Goal: Task Accomplishment & Management: Complete application form

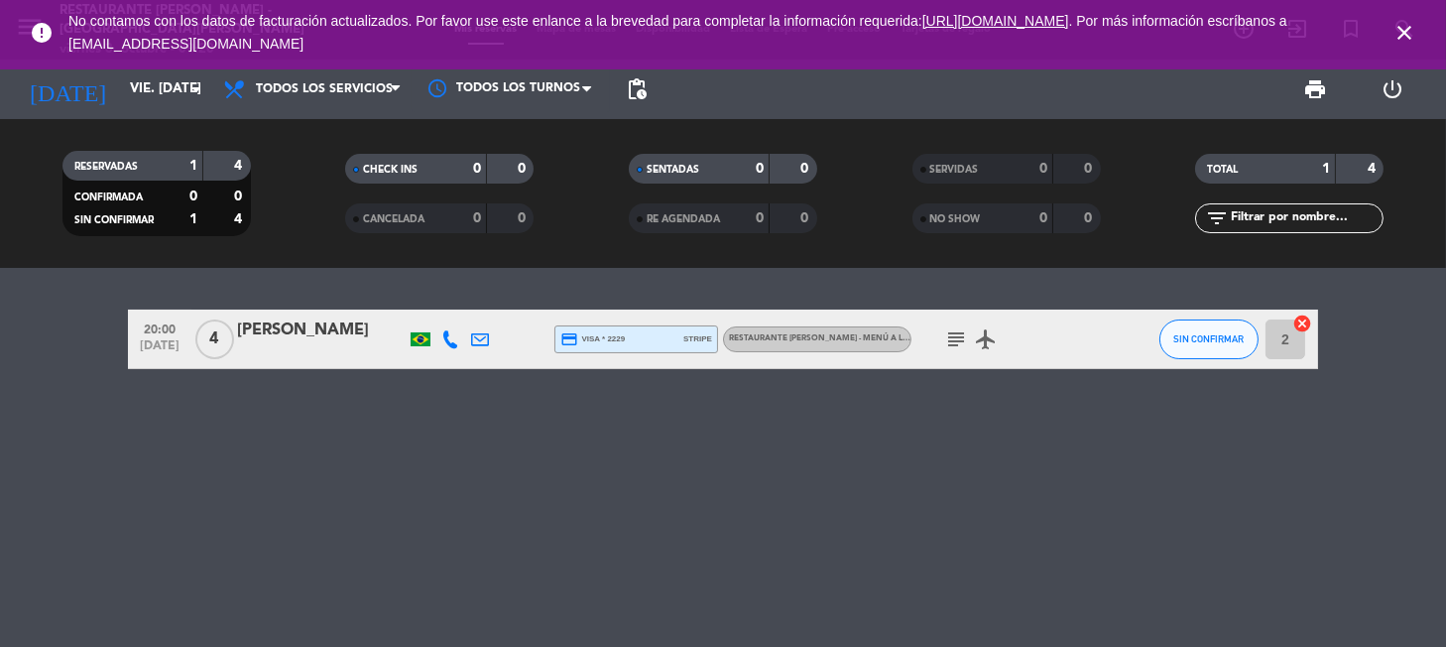
click at [1389, 34] on span "close" at bounding box center [1404, 33] width 54 height 54
click at [1407, 36] on icon "close" at bounding box center [1404, 33] width 24 height 24
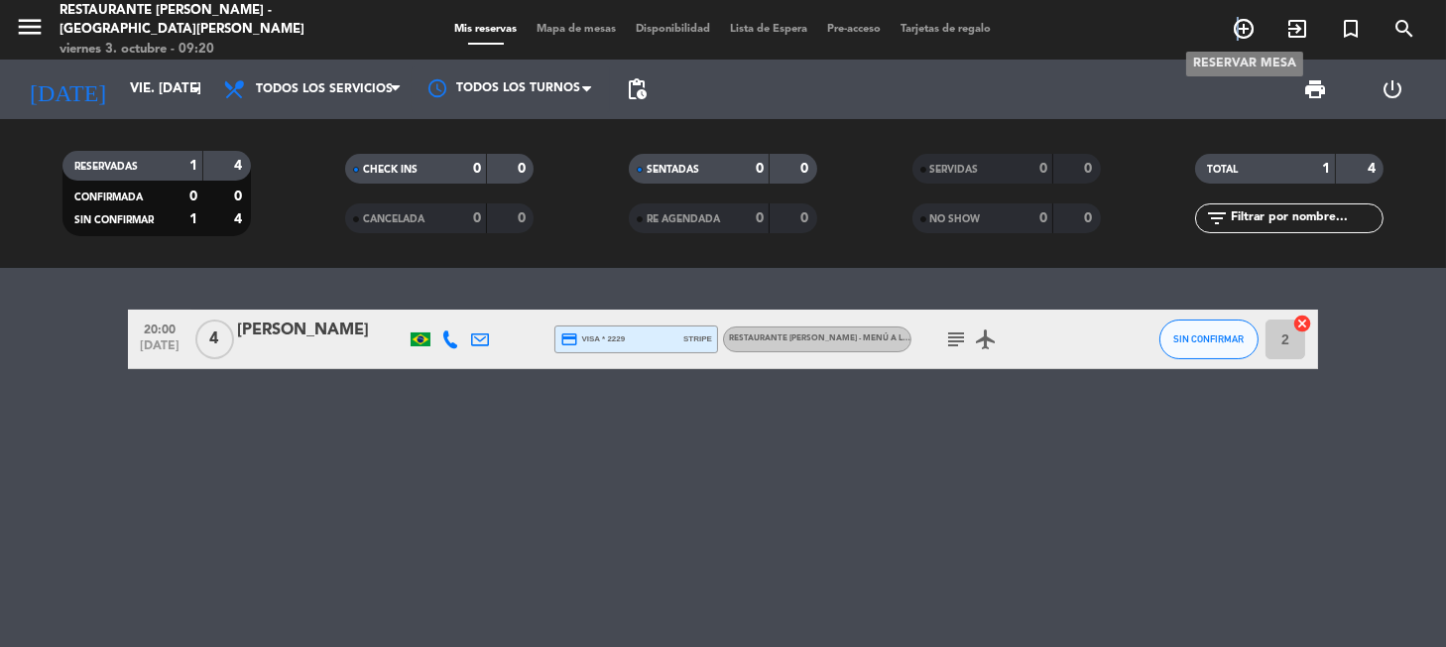
click at [1238, 31] on icon "add_circle_outline" at bounding box center [1244, 29] width 24 height 24
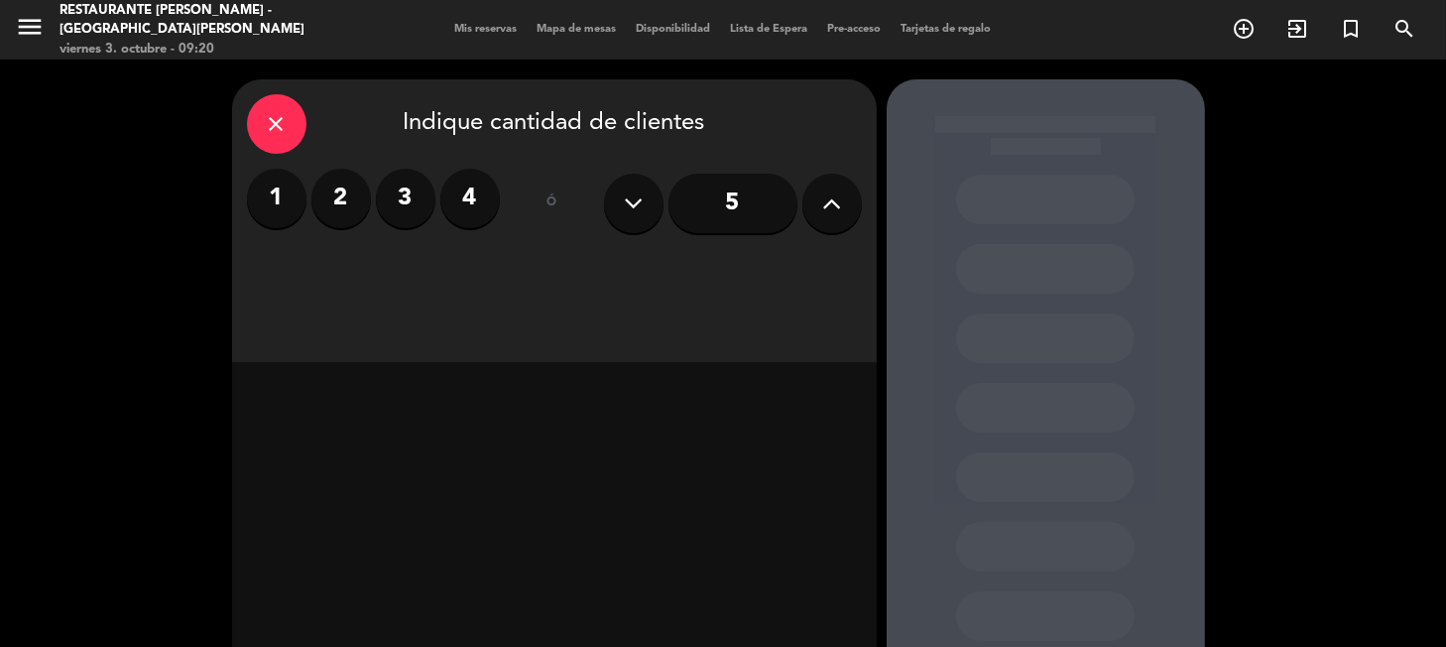
drag, startPoint x: 453, startPoint y: 207, endPoint x: 469, endPoint y: 205, distance: 16.0
click at [454, 207] on label "4" at bounding box center [469, 198] width 59 height 59
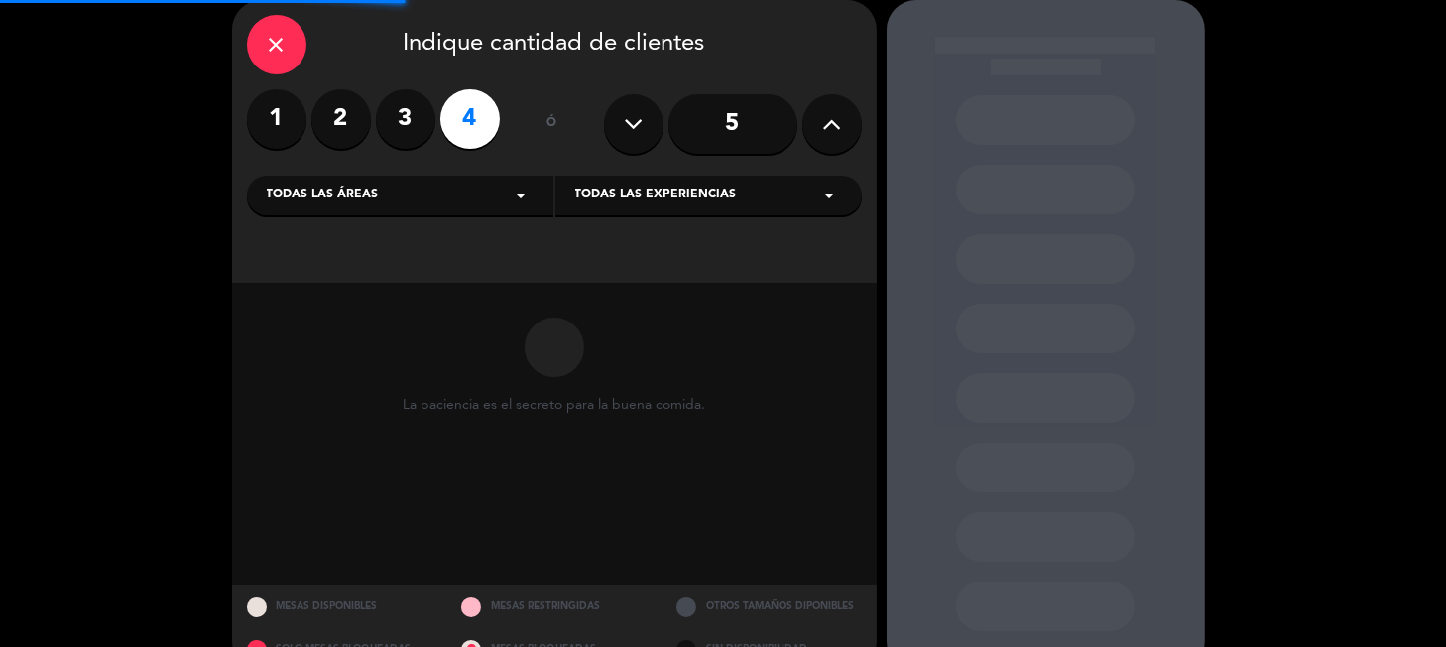
scroll to position [122, 0]
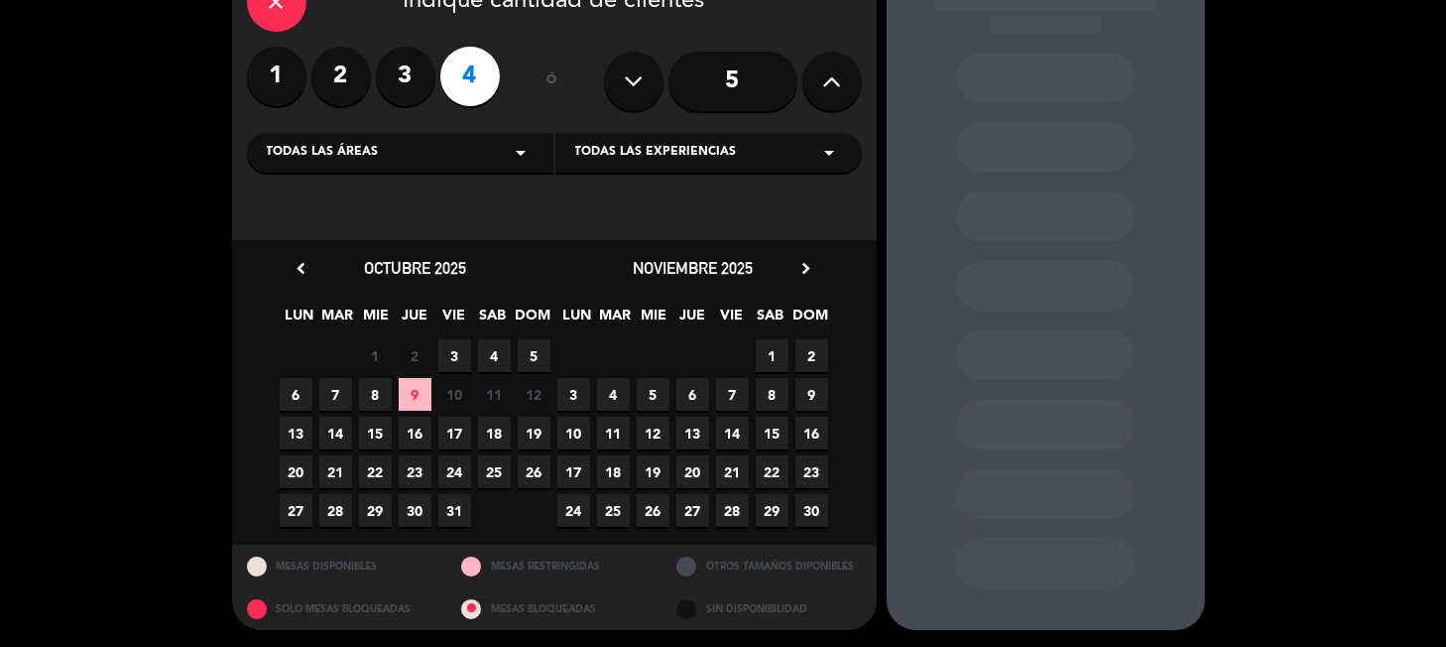
click at [423, 391] on span "9" at bounding box center [415, 394] width 33 height 33
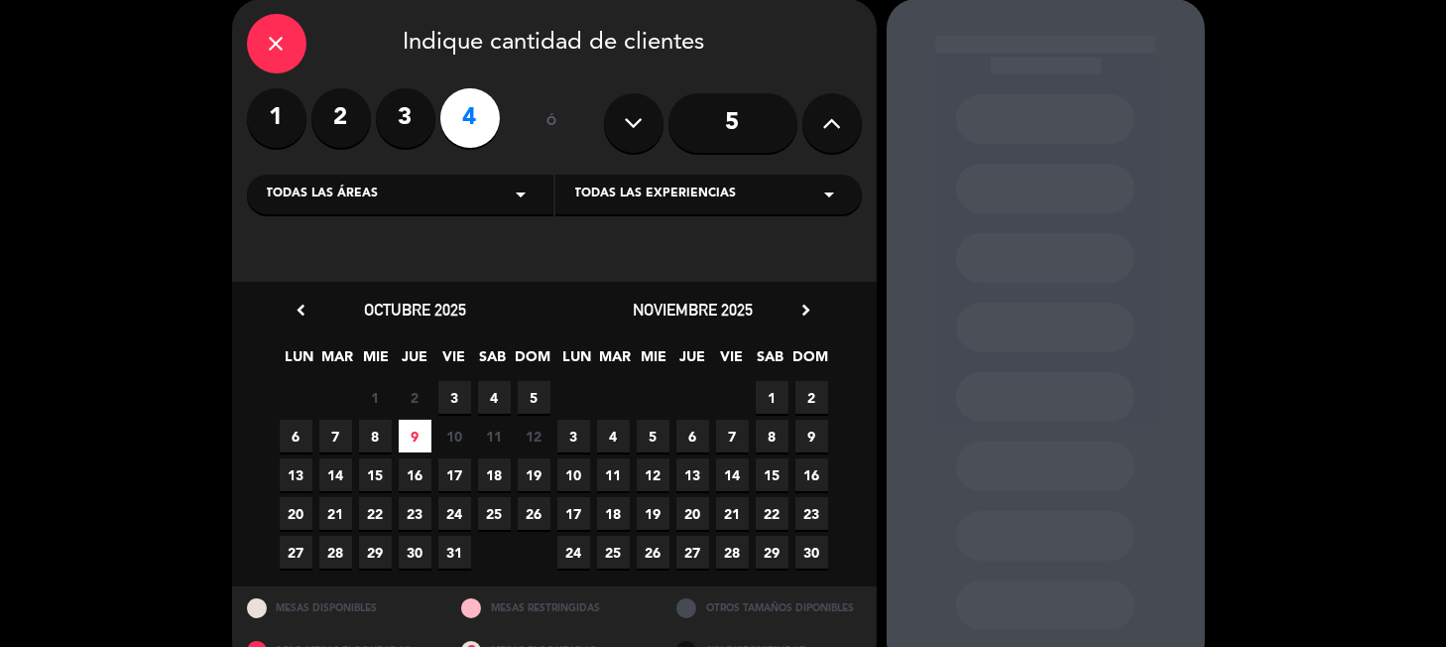
scroll to position [123, 0]
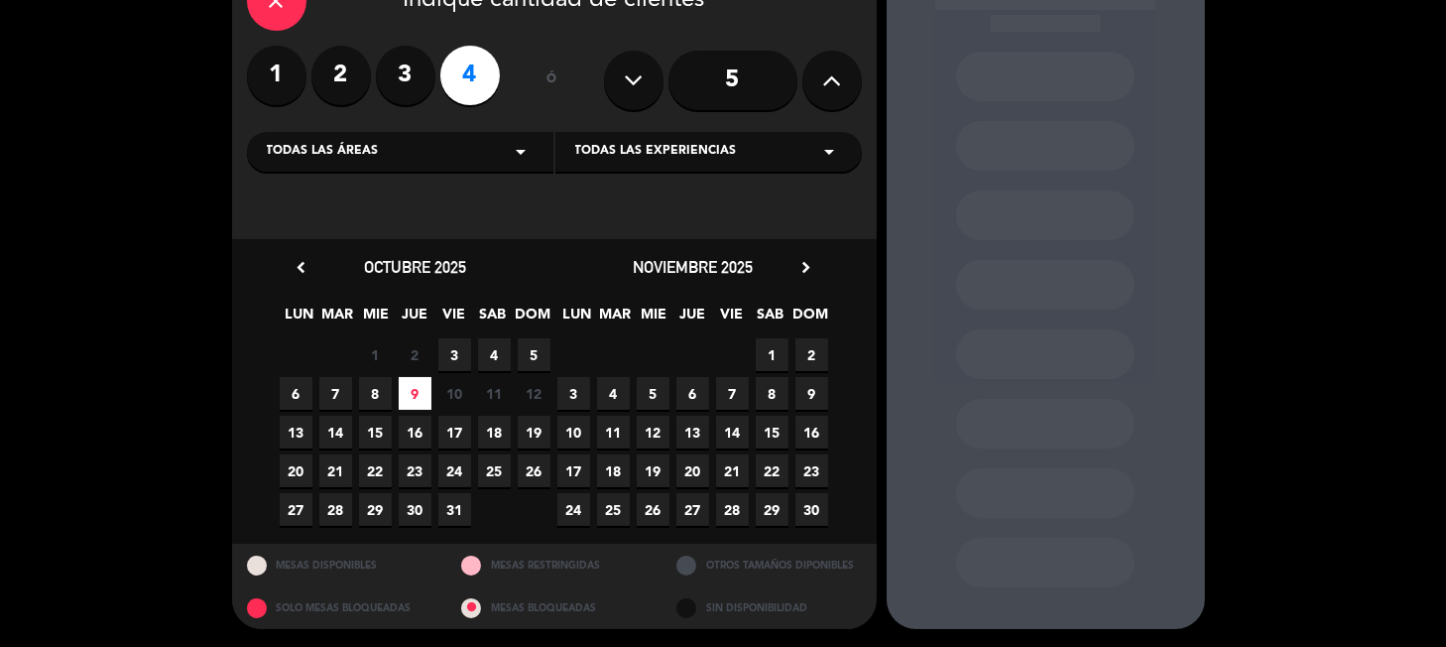
click at [460, 353] on span "3" at bounding box center [454, 354] width 33 height 33
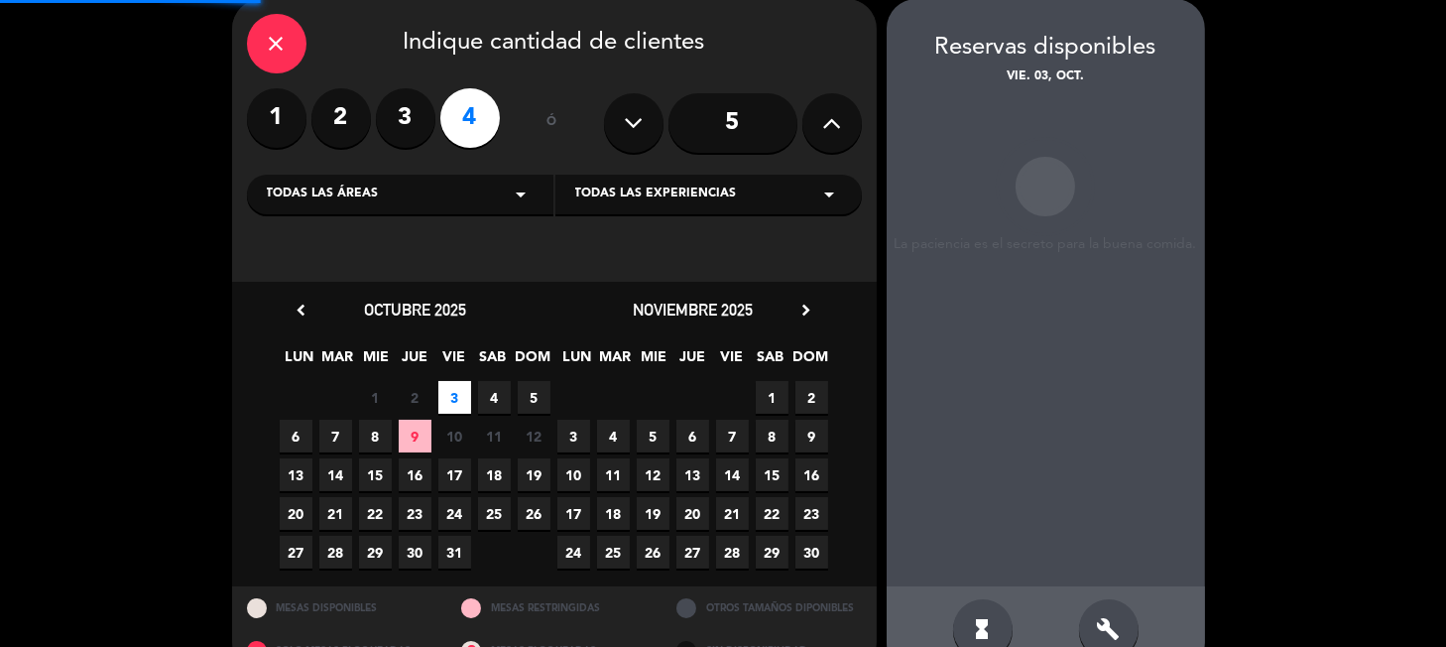
scroll to position [79, 0]
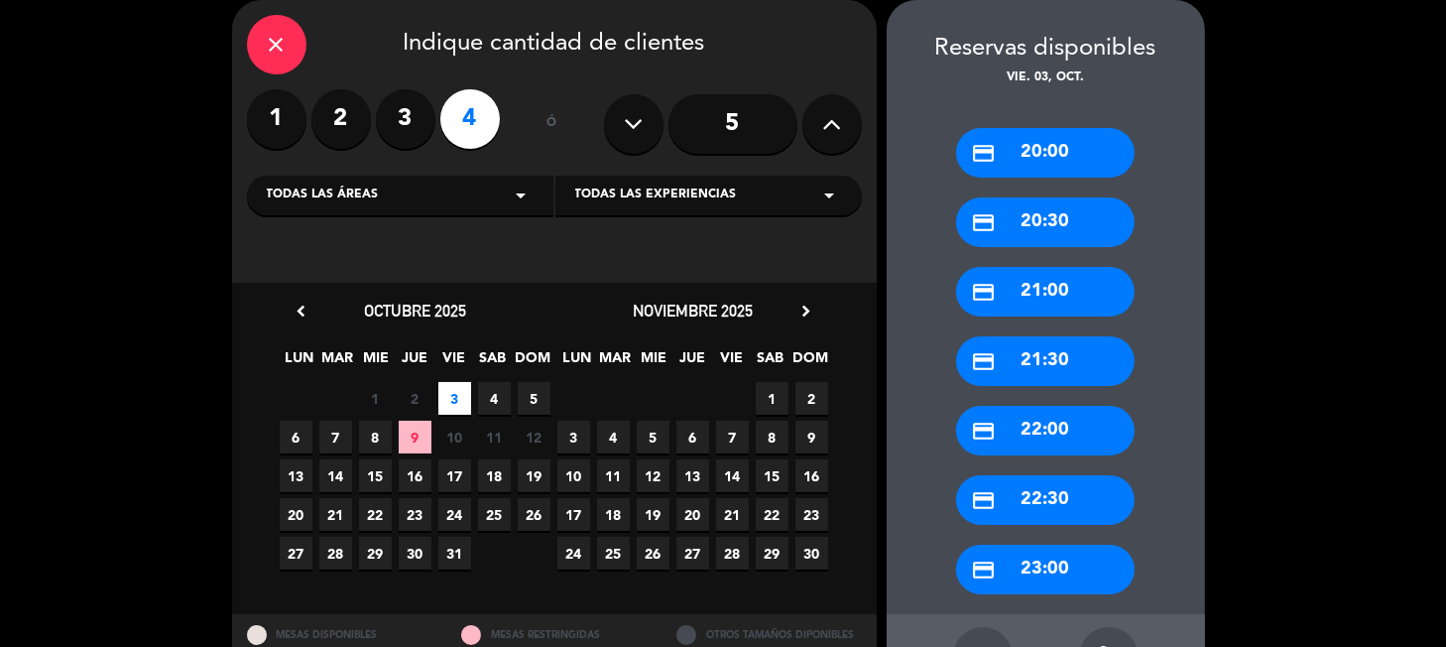
click at [1069, 225] on div "credit_card 20:30" at bounding box center [1045, 222] width 178 height 50
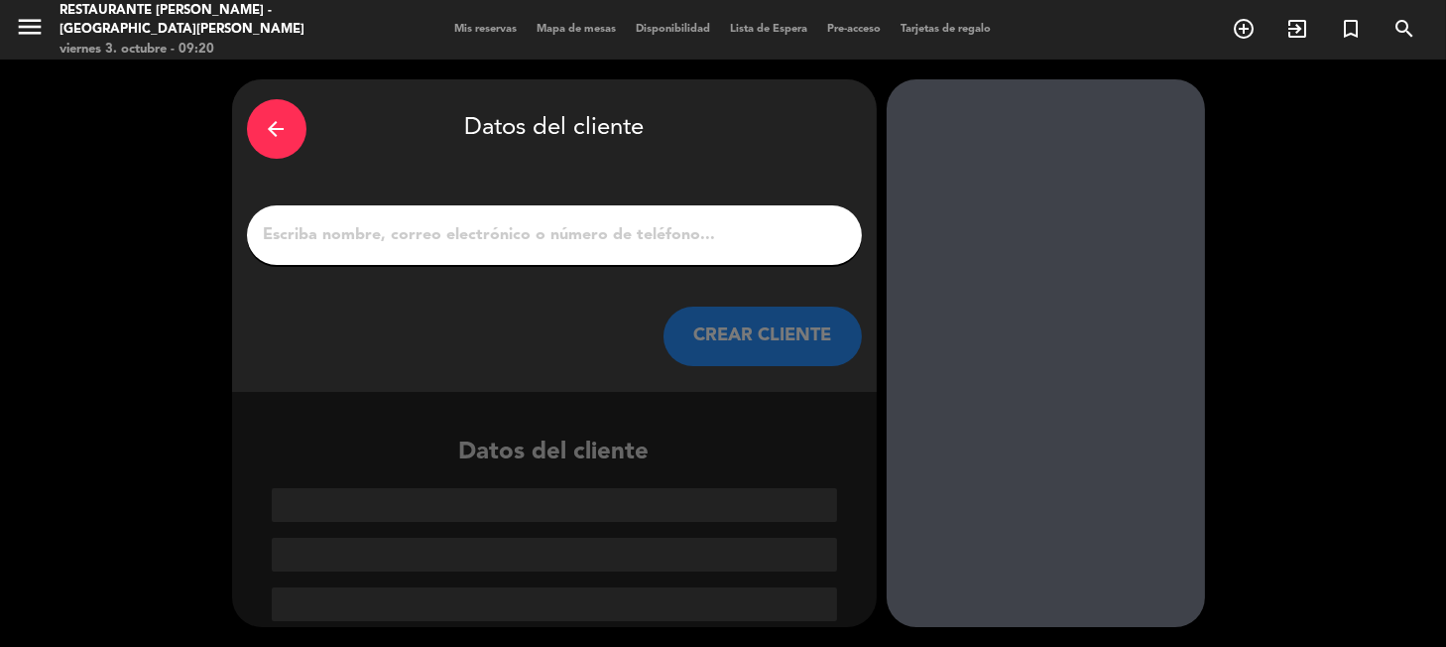
click at [595, 241] on input "1" at bounding box center [554, 235] width 585 height 28
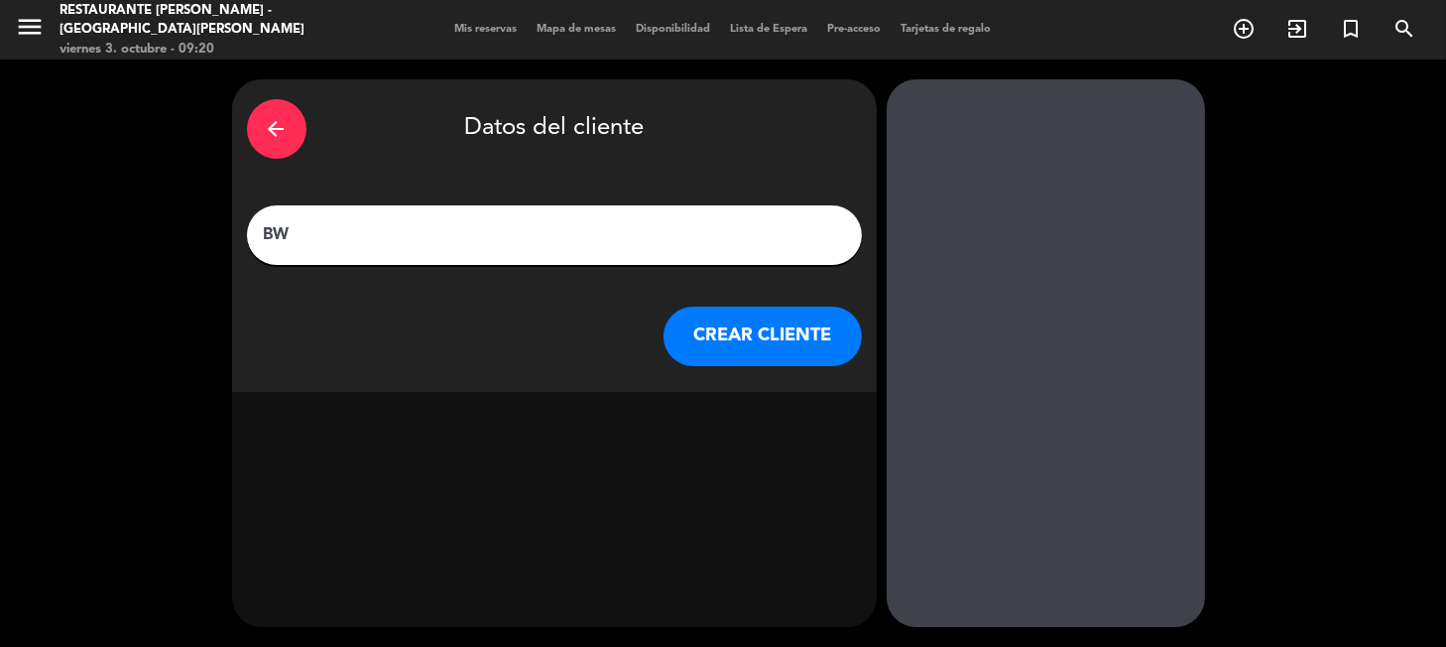
type input "B"
type input "[PERSON_NAME]"
click at [802, 346] on button "CREAR CLIENTE" at bounding box center [762, 335] width 198 height 59
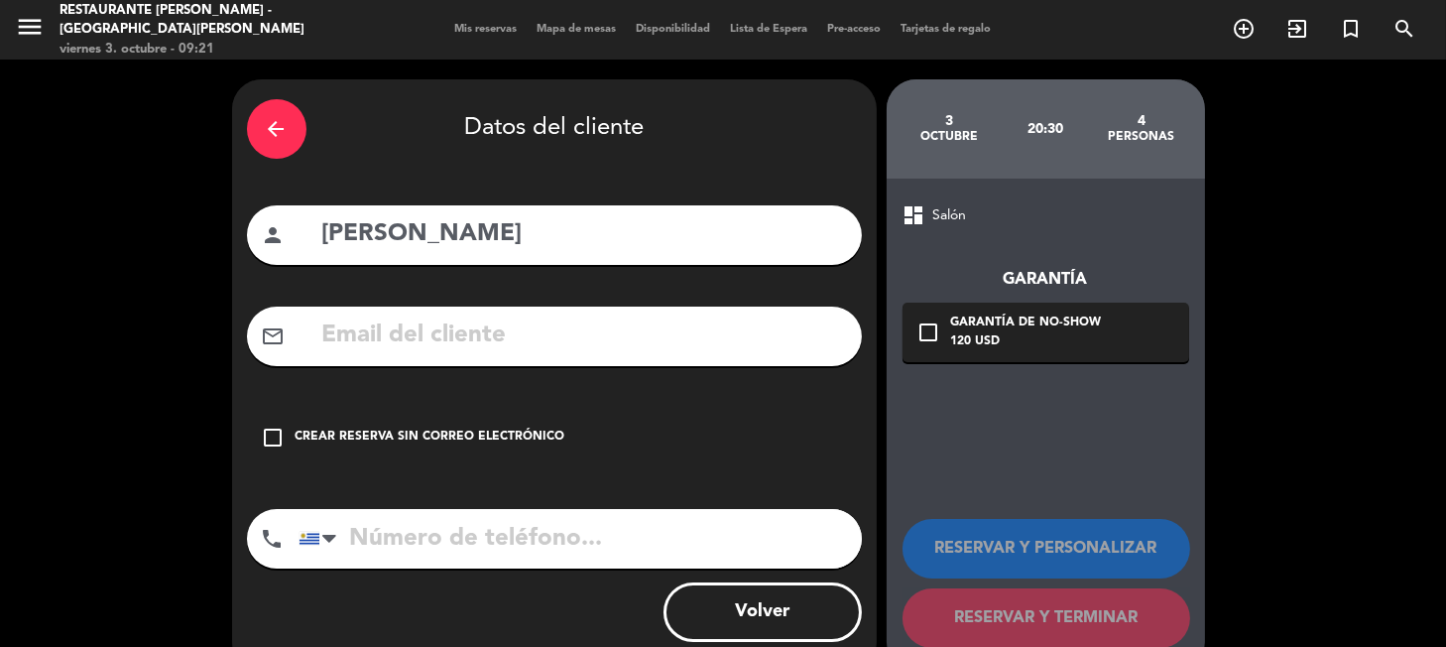
click at [483, 349] on input "text" at bounding box center [583, 335] width 527 height 41
paste input "[EMAIL_ADDRESS][DOMAIN_NAME]"
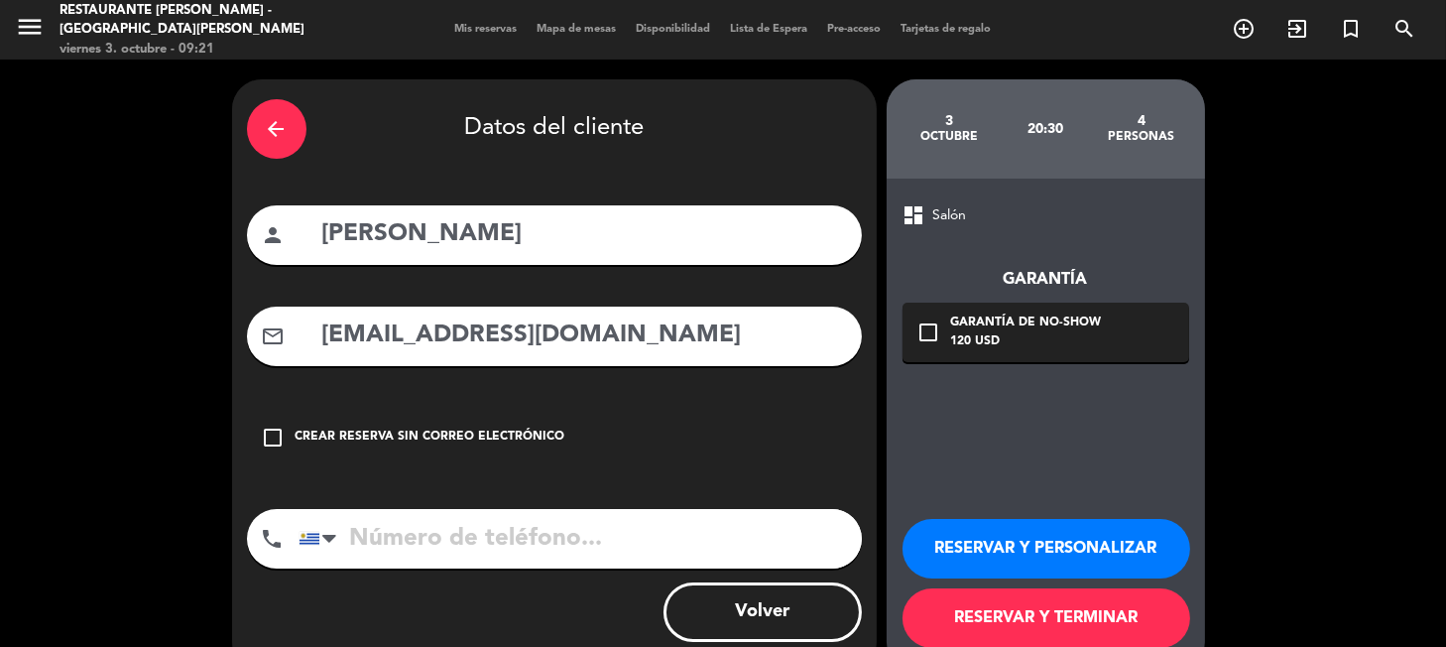
type input "[EMAIL_ADDRESS][DOMAIN_NAME]"
drag, startPoint x: 1003, startPoint y: 536, endPoint x: 1035, endPoint y: 459, distance: 84.0
click at [1028, 438] on div "dashboard Salón Garantía check_box_outline_blank Garantía de no-show 120 USD RE…" at bounding box center [1045, 424] width 318 height 493
click at [1038, 525] on button "RESERVAR Y PERSONALIZAR" at bounding box center [1046, 548] width 288 height 59
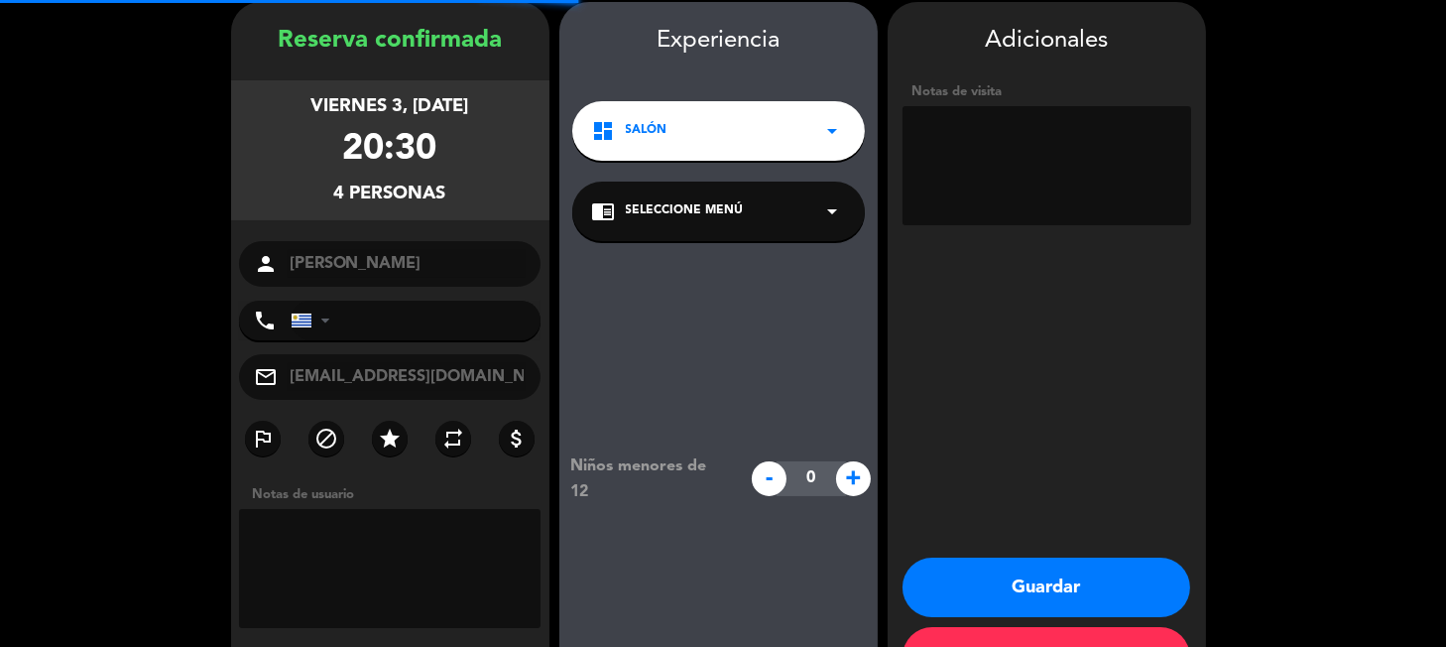
scroll to position [79, 0]
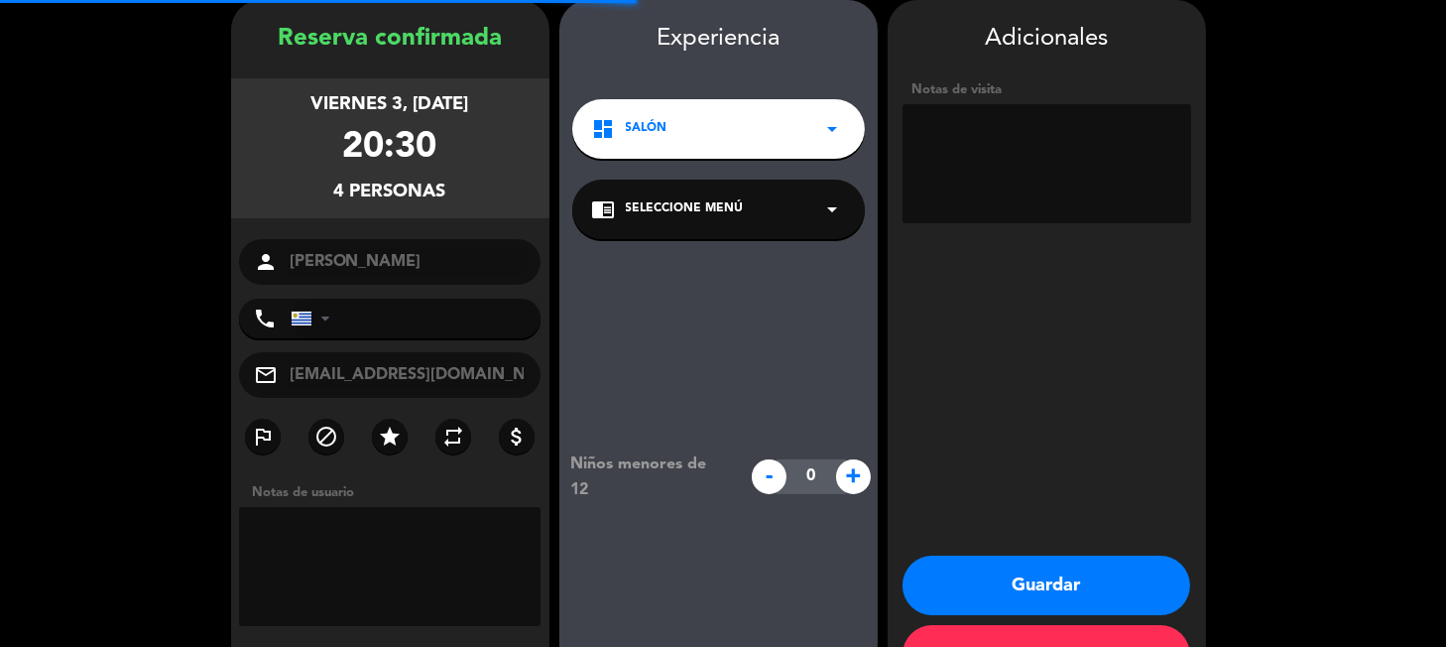
click at [362, 527] on textarea at bounding box center [390, 566] width 302 height 119
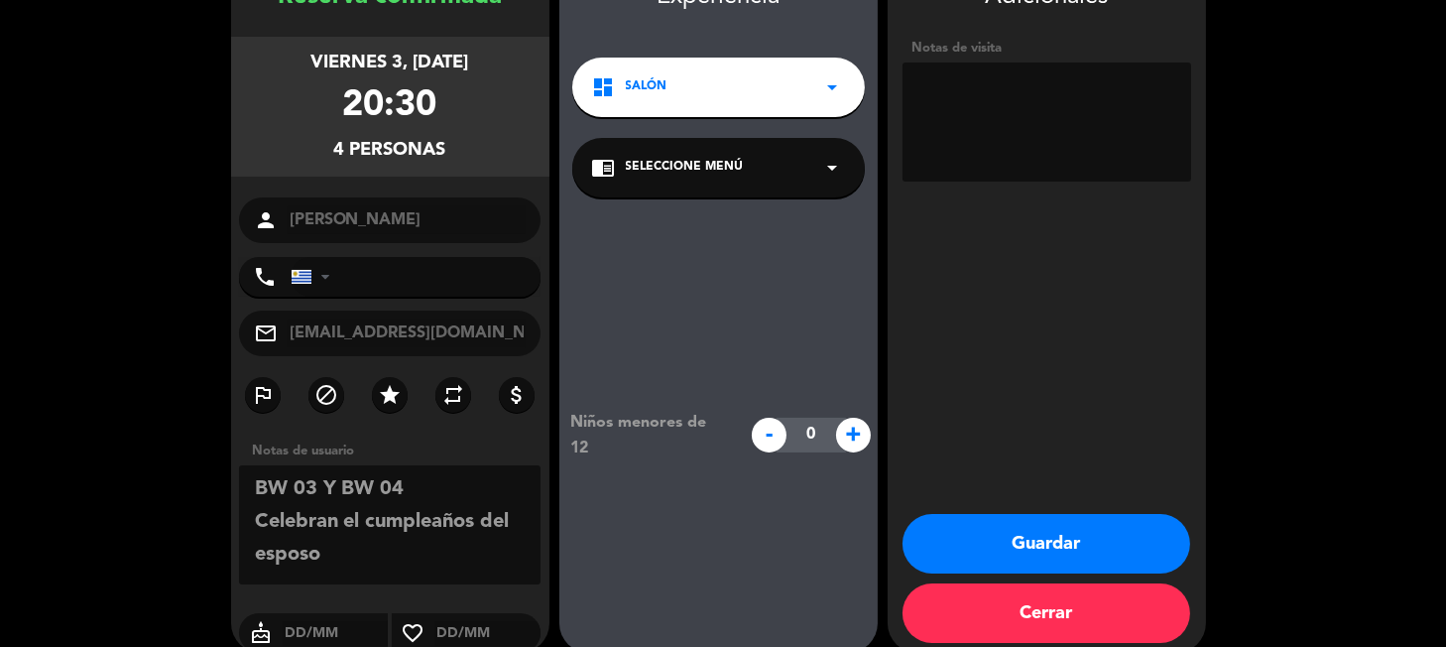
scroll to position [145, 0]
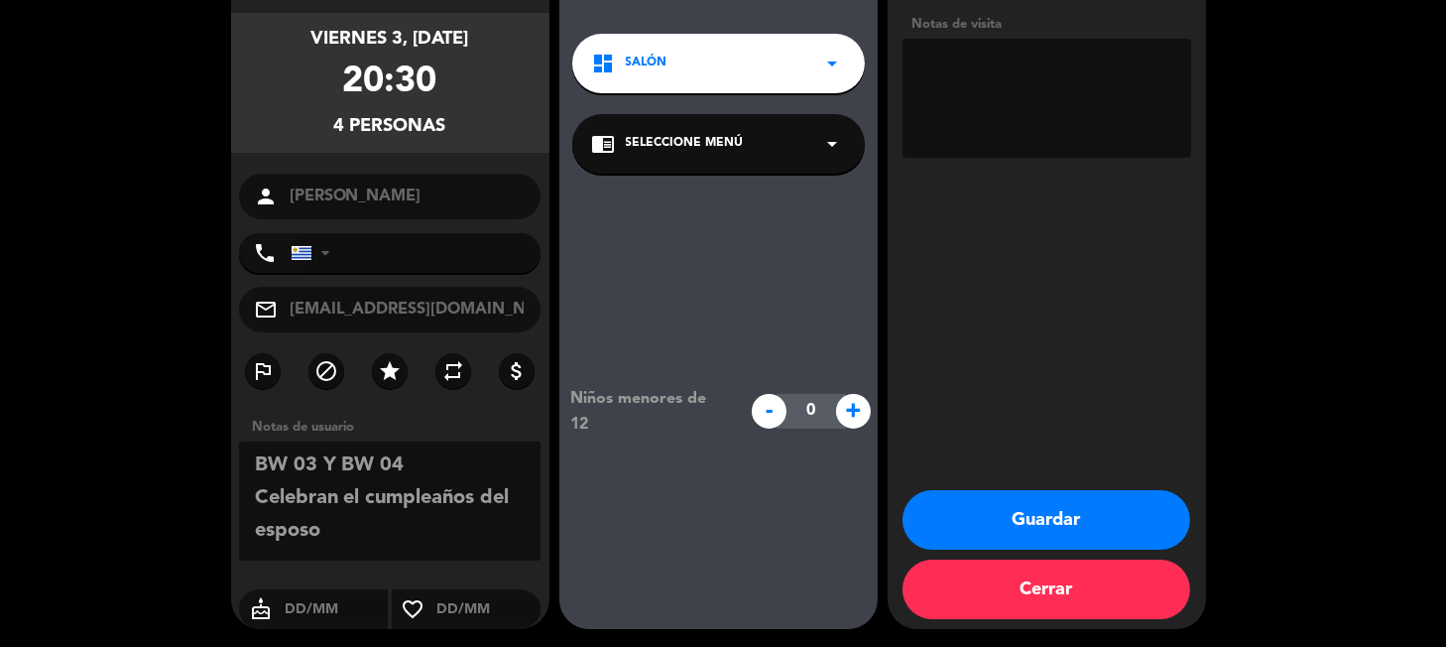
type textarea "BW 03 Y BW 04 Celebran el cumpleaños del esposo"
click at [301, 597] on input "text" at bounding box center [336, 609] width 106 height 25
click at [296, 605] on input "0210" at bounding box center [336, 609] width 106 height 25
type input "02/10"
click at [1056, 523] on button "Guardar" at bounding box center [1046, 519] width 288 height 59
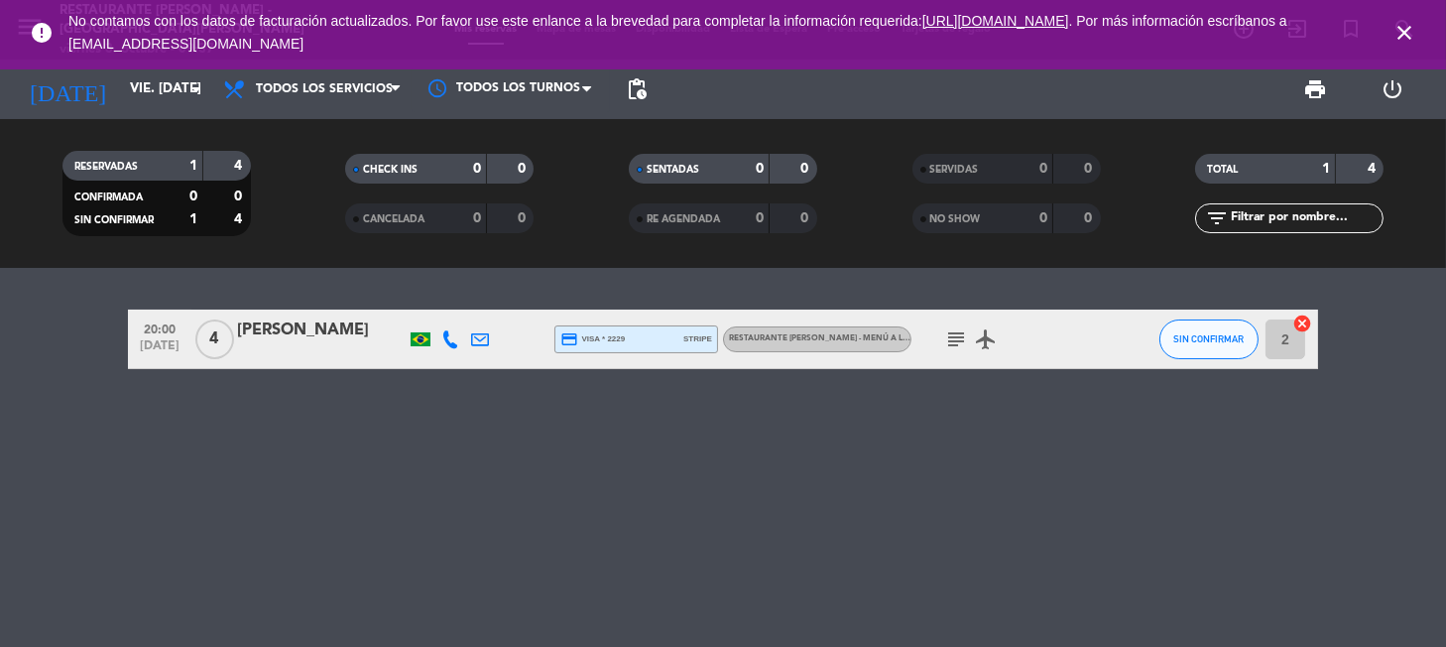
click at [1417, 26] on span "close" at bounding box center [1404, 33] width 54 height 54
click at [1404, 32] on icon "close" at bounding box center [1404, 33] width 24 height 24
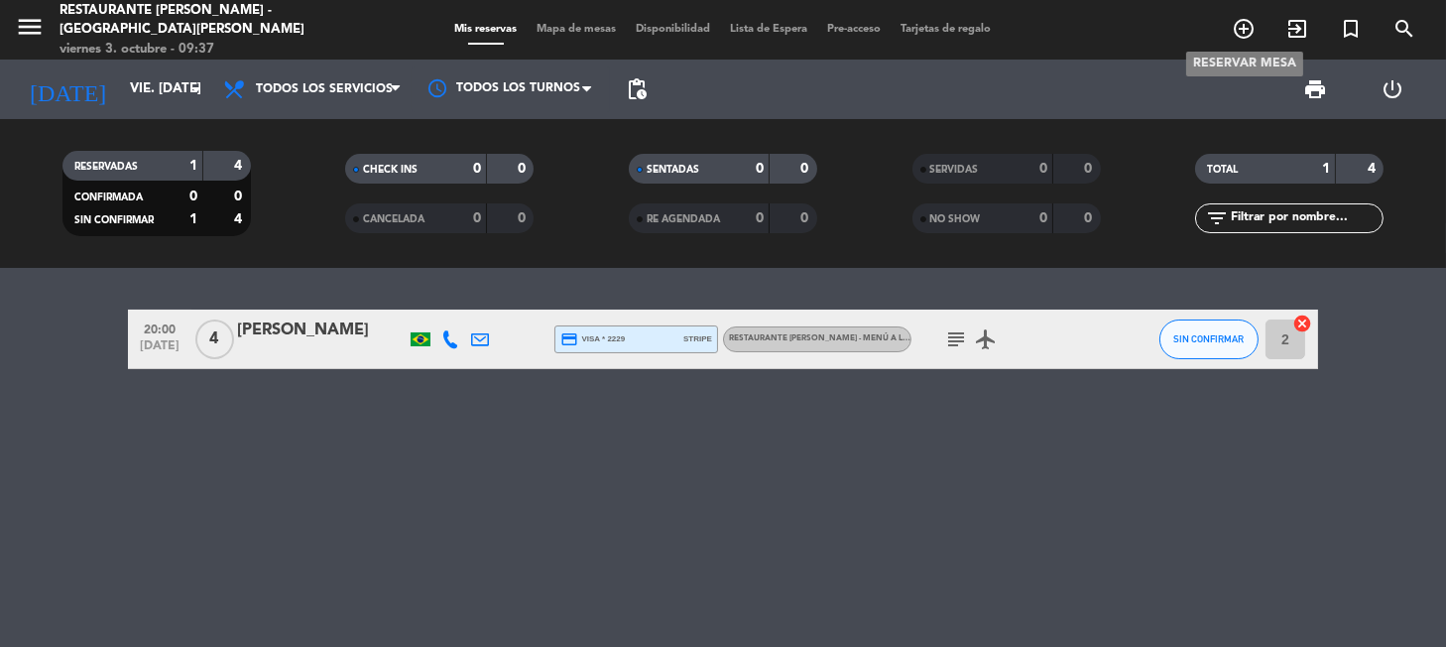
click at [1256, 19] on span "add_circle_outline" at bounding box center [1244, 29] width 54 height 34
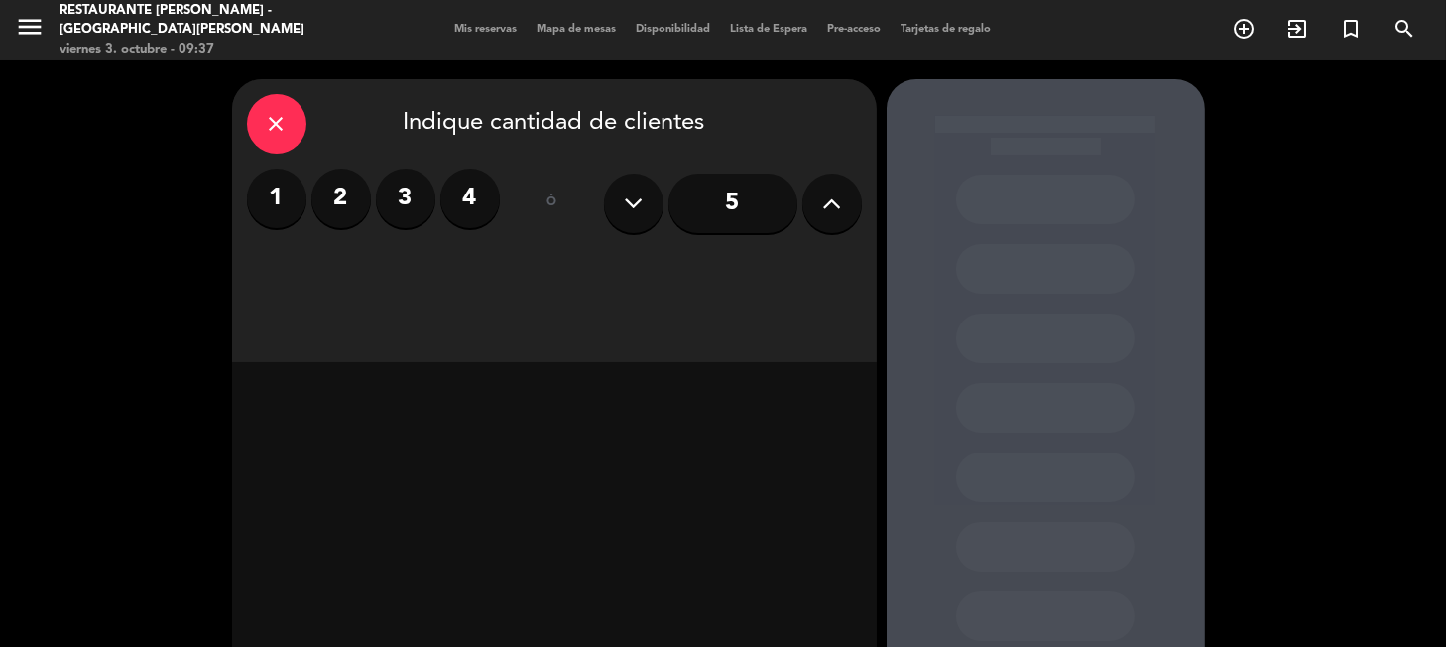
click at [338, 192] on label "2" at bounding box center [340, 198] width 59 height 59
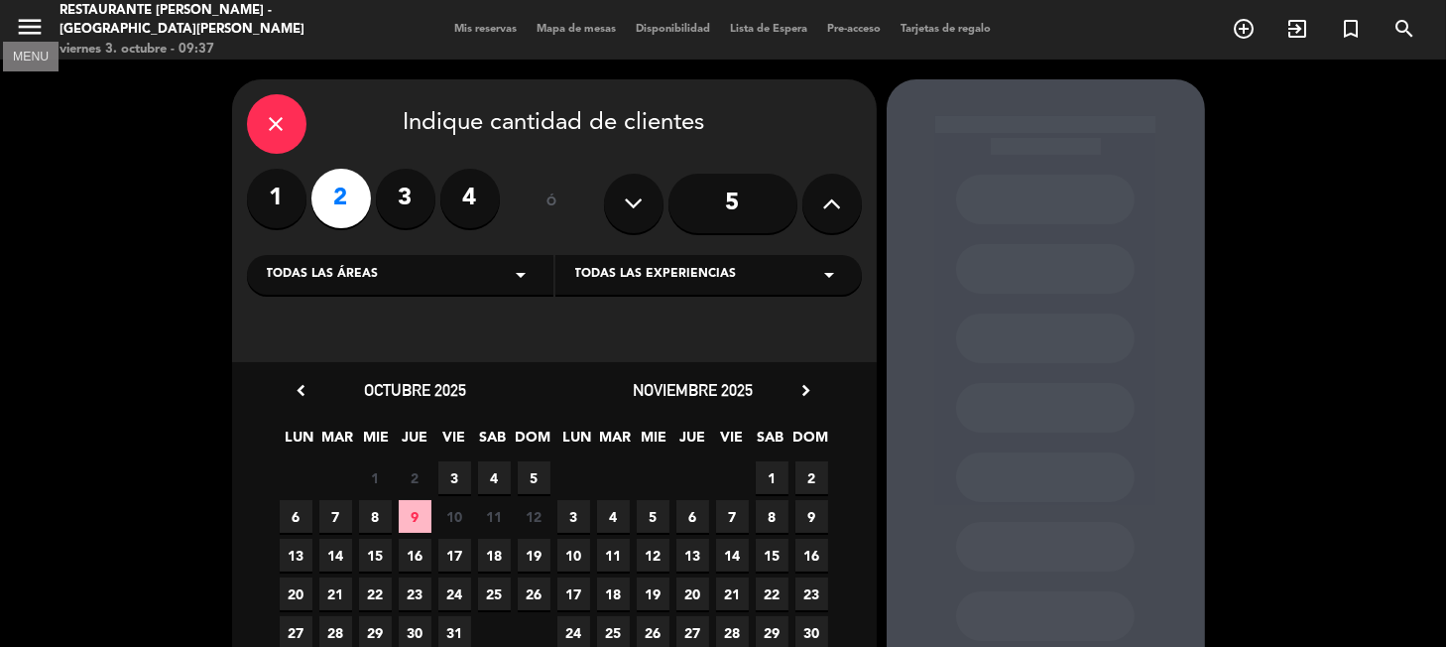
click at [17, 16] on icon "menu" at bounding box center [30, 27] width 30 height 30
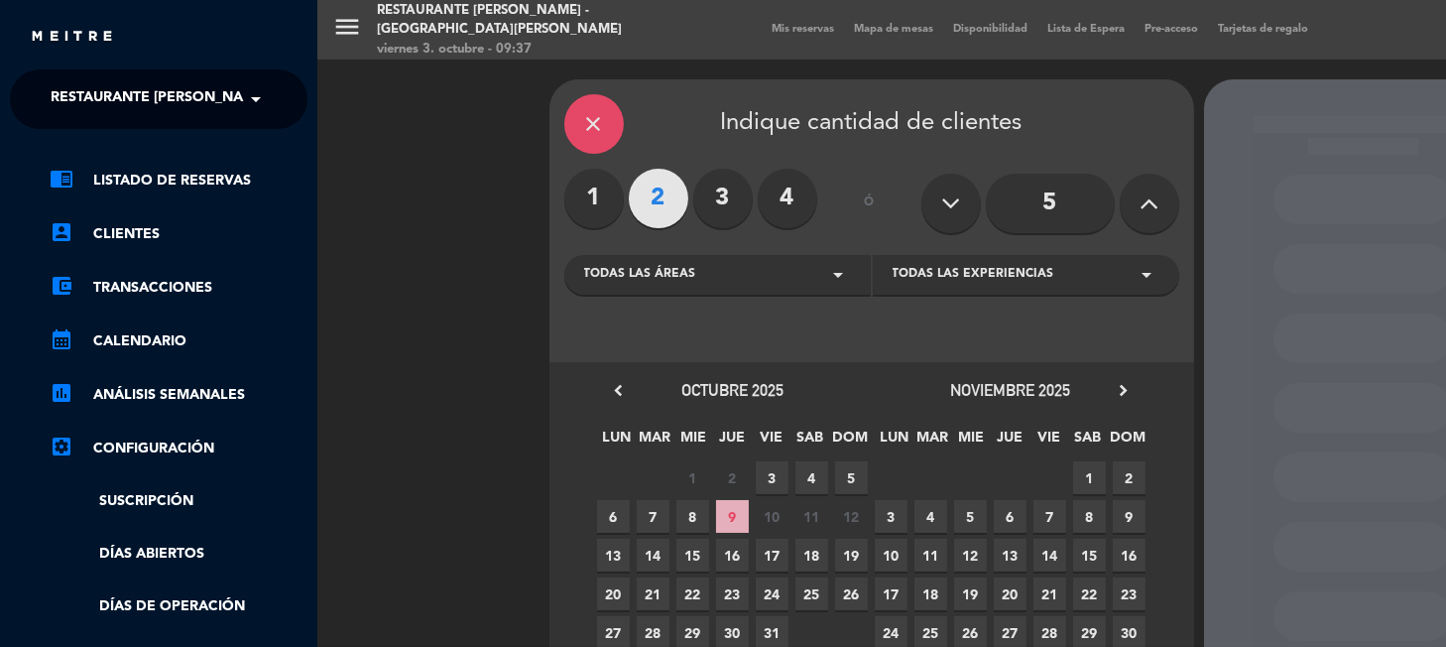
click at [161, 96] on span "Restaurante [PERSON_NAME] - [GEOGRAPHIC_DATA][PERSON_NAME]" at bounding box center [297, 99] width 492 height 42
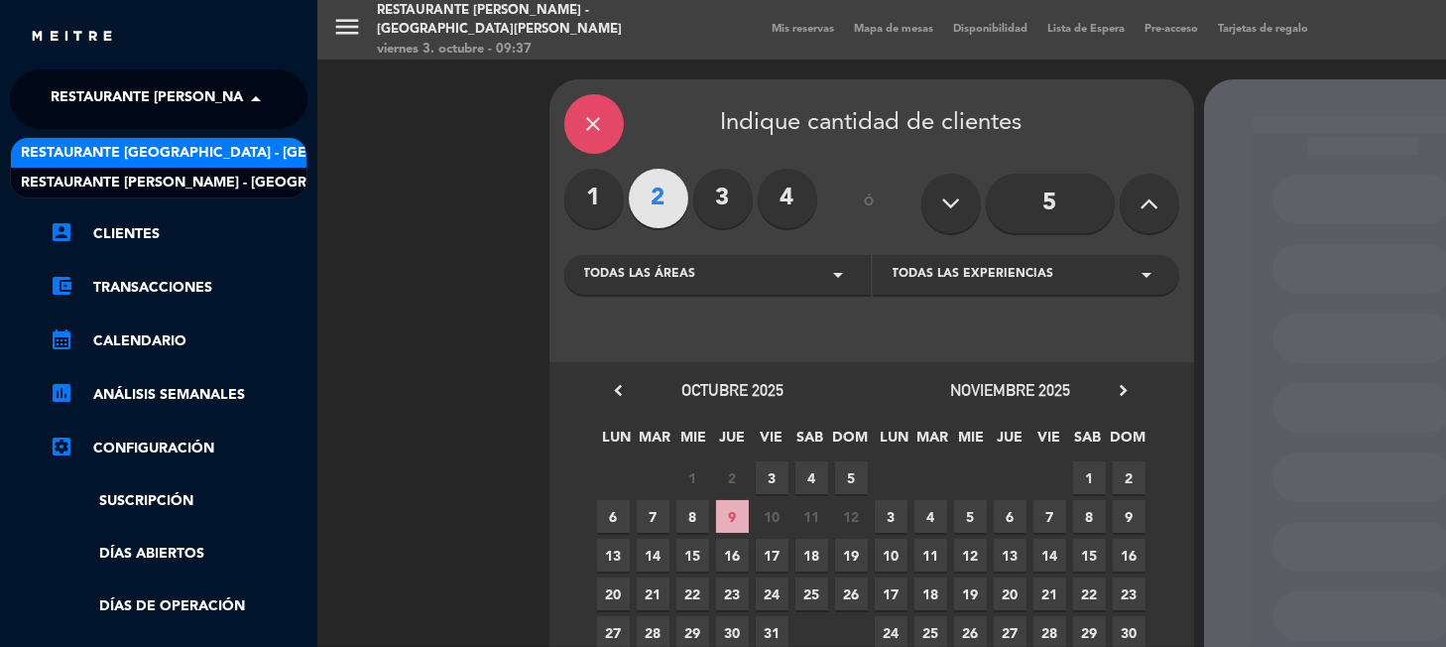
click at [202, 163] on span "Restaurante [GEOGRAPHIC_DATA] - [GEOGRAPHIC_DATA][PERSON_NAME]" at bounding box center [283, 153] width 524 height 23
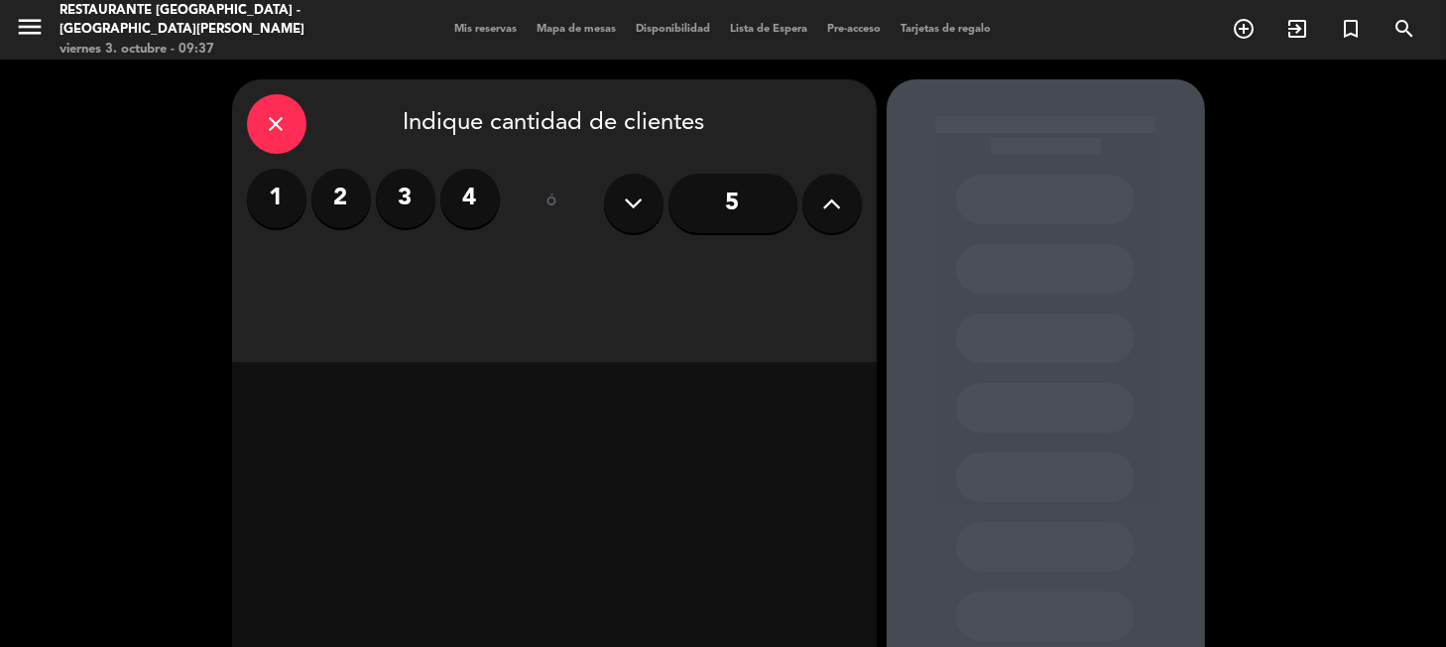
click at [356, 186] on label "2" at bounding box center [340, 198] width 59 height 59
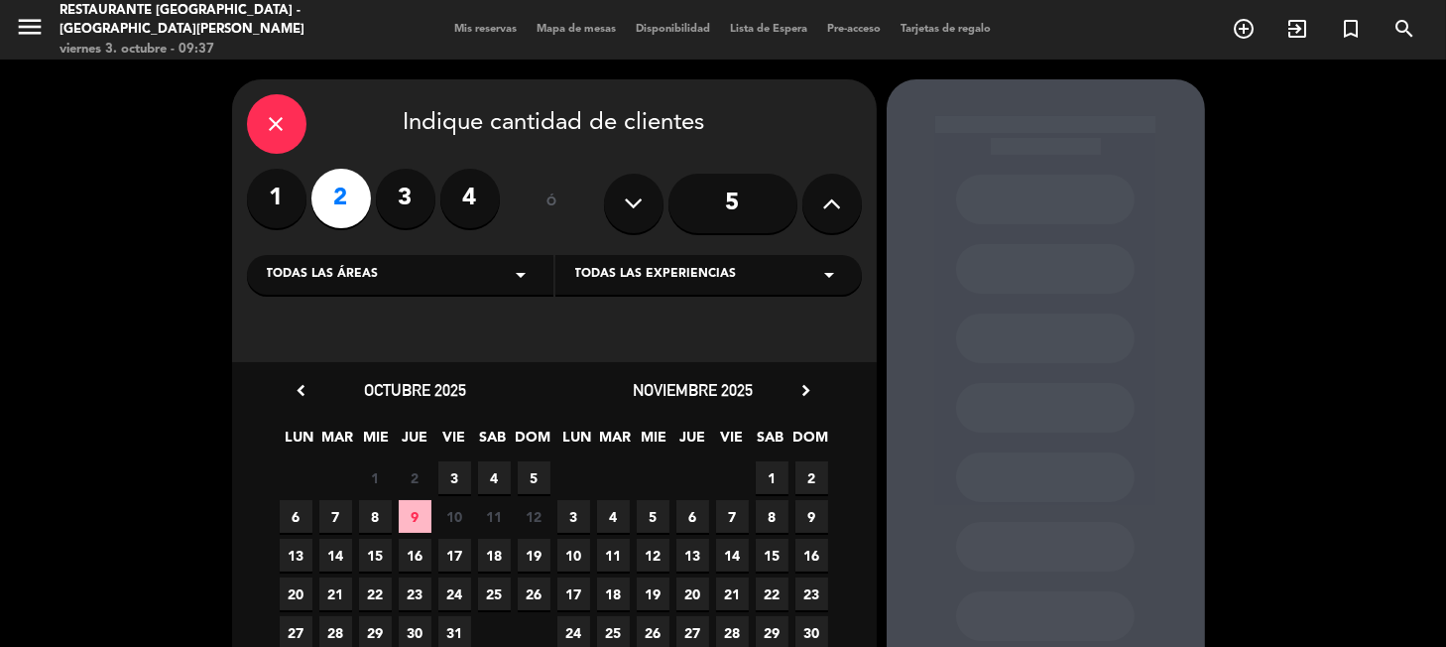
click at [467, 470] on span "3" at bounding box center [454, 477] width 33 height 33
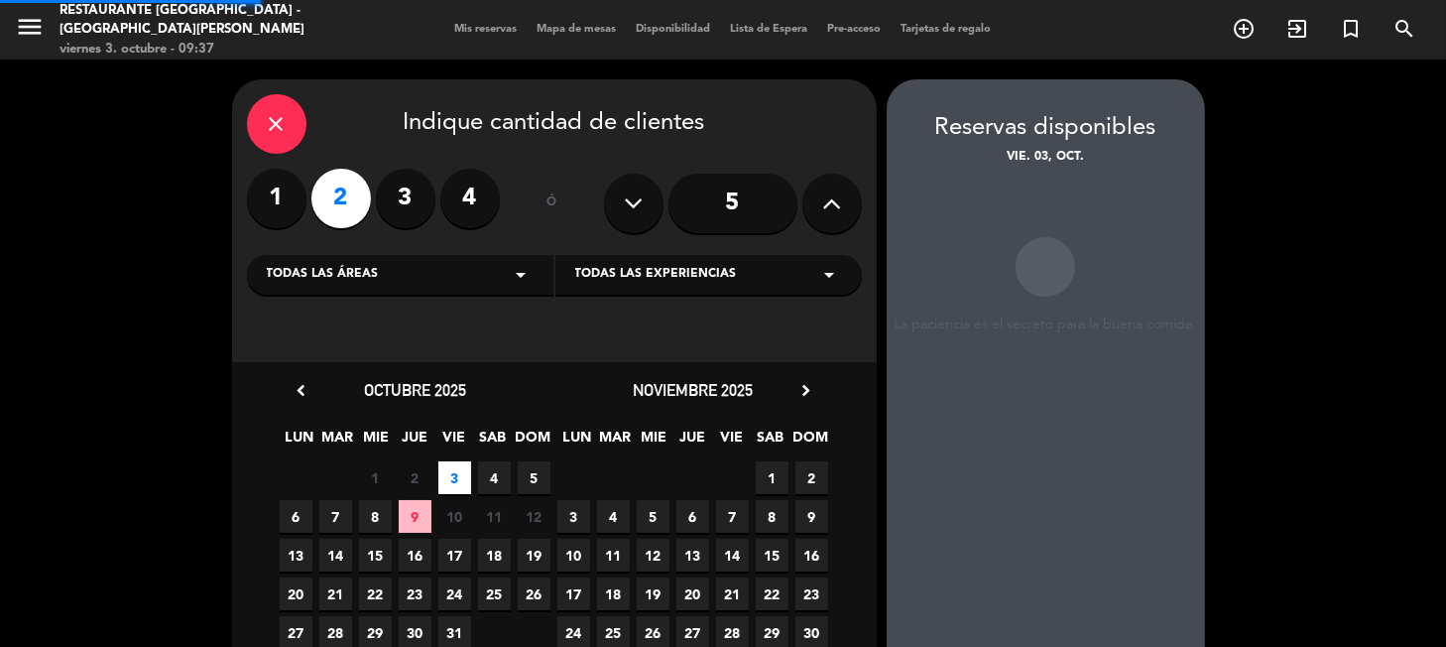
scroll to position [79, 0]
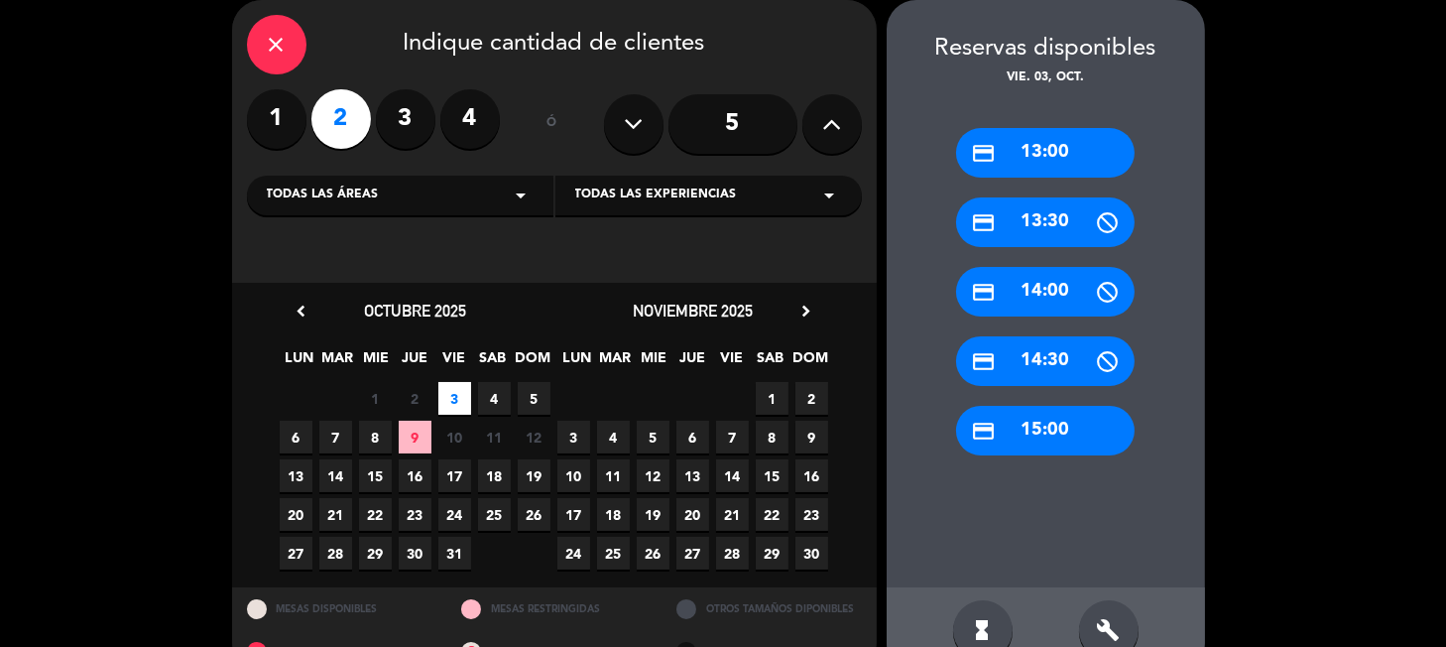
click at [1041, 166] on div "credit_card 13:00" at bounding box center [1045, 153] width 178 height 50
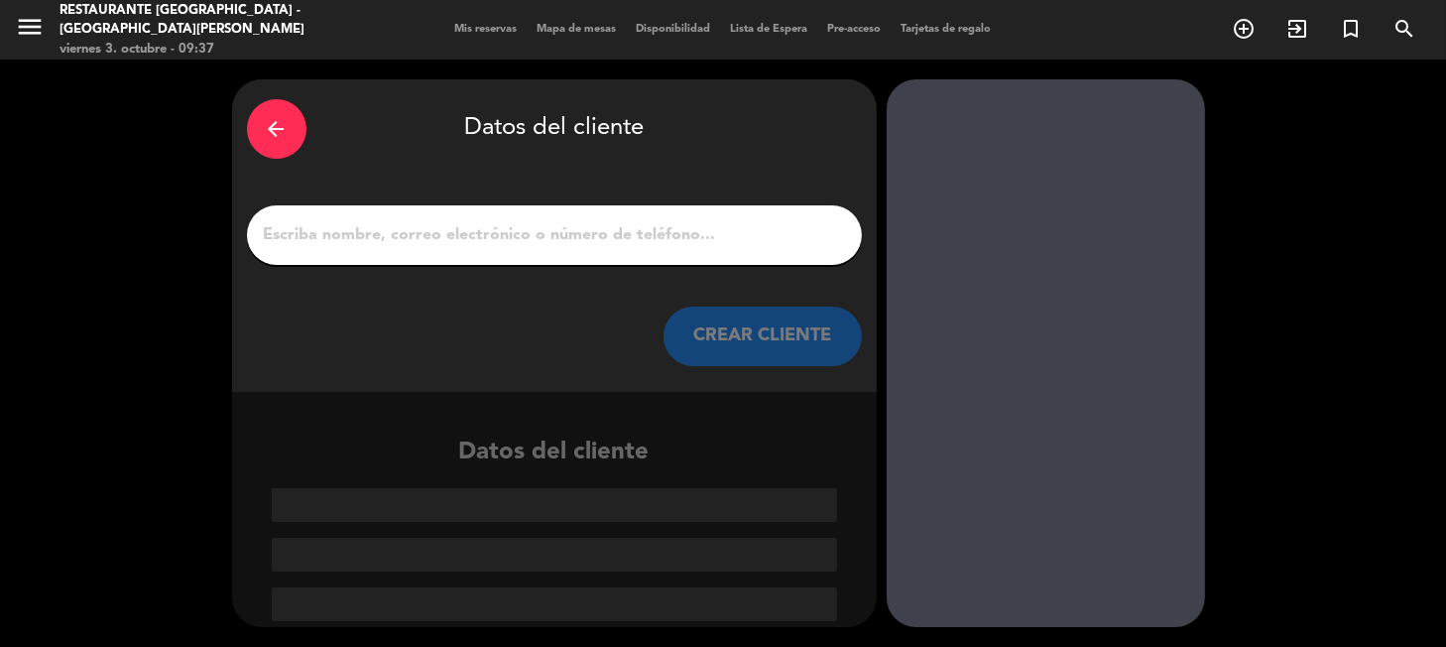
click at [499, 241] on input "1" at bounding box center [554, 235] width 585 height 28
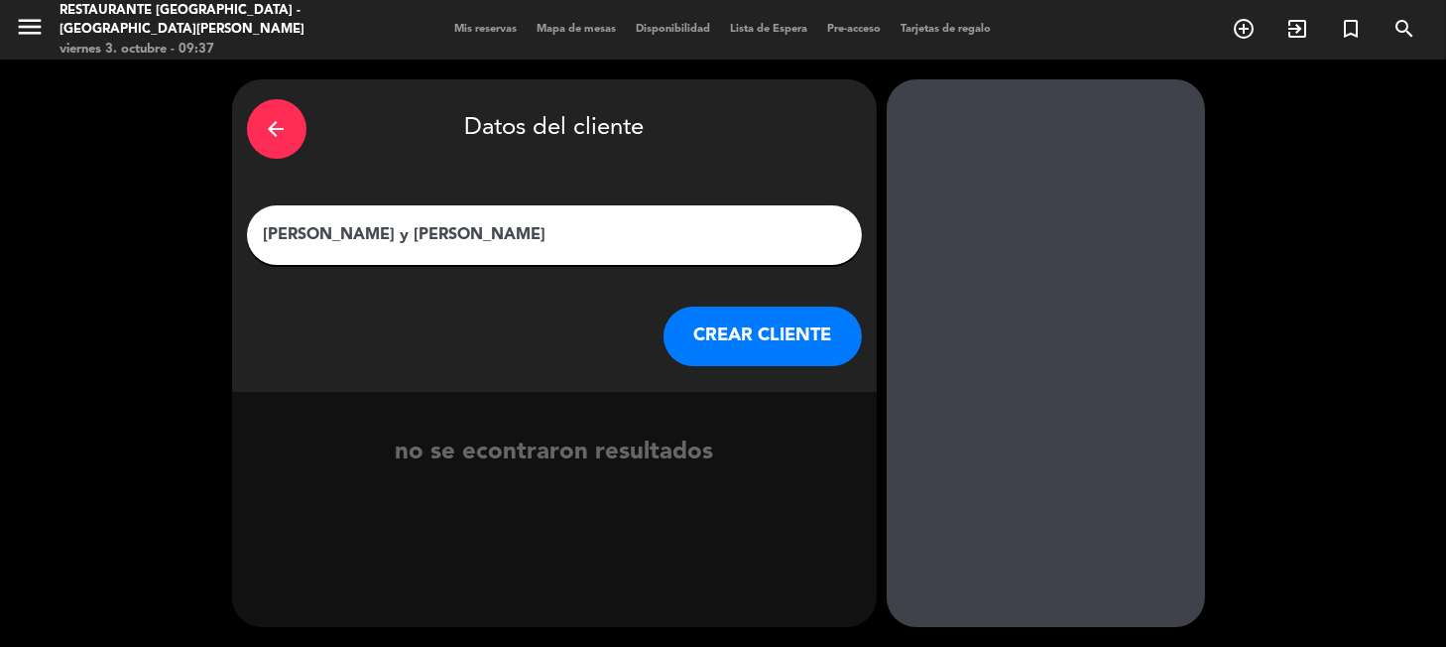
type input "[PERSON_NAME] y [PERSON_NAME]"
click at [734, 332] on button "CREAR CLIENTE" at bounding box center [762, 335] width 198 height 59
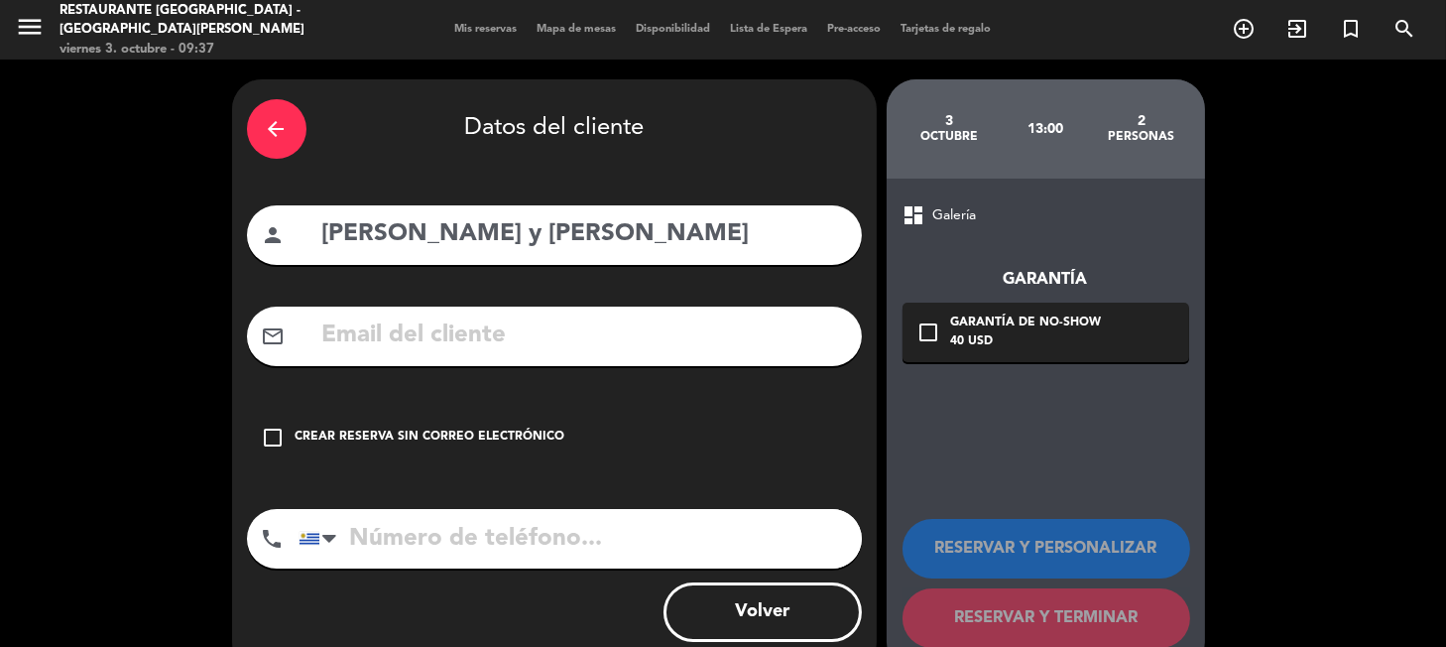
click at [466, 331] on input "text" at bounding box center [583, 335] width 527 height 41
paste input "[EMAIL_ADDRESS][DOMAIN_NAME]"
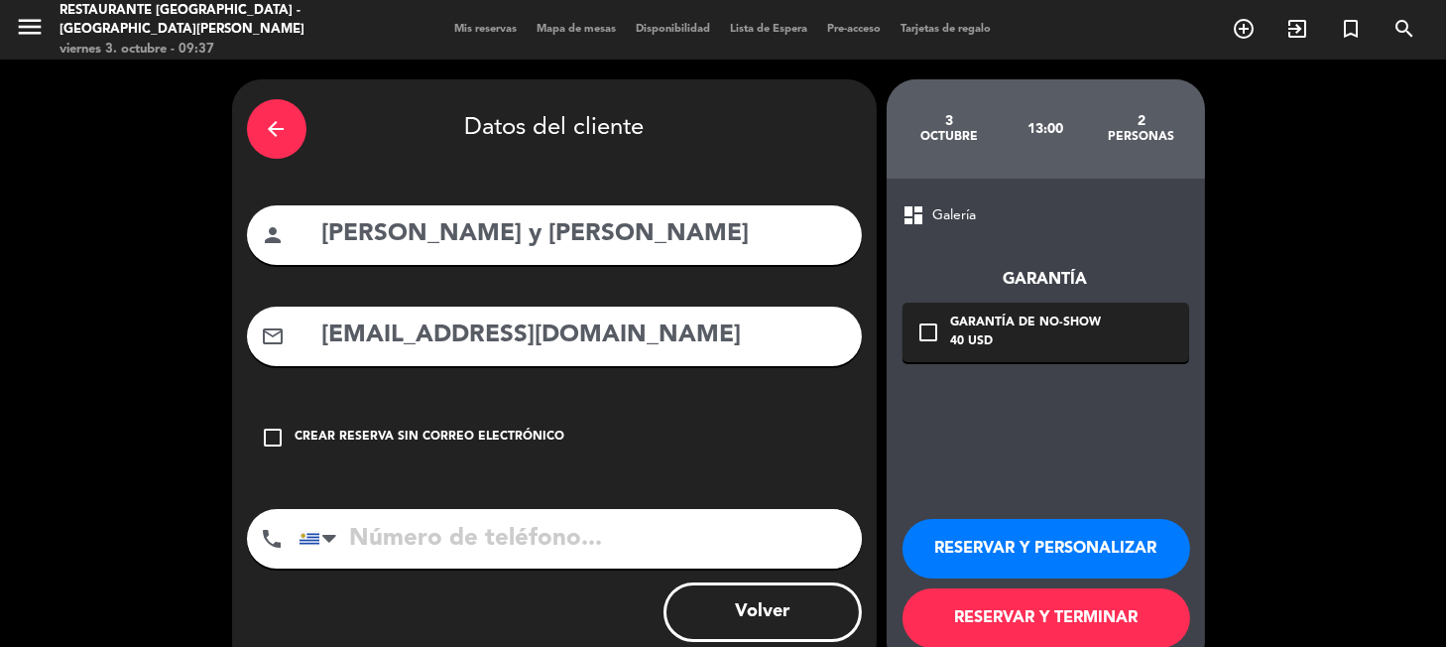
type input "[EMAIL_ADDRESS][DOMAIN_NAME]"
click at [453, 229] on input "[PERSON_NAME] y [PERSON_NAME]" at bounding box center [583, 234] width 527 height 41
click at [439, 229] on input "[PERSON_NAME] y [PERSON_NAME]" at bounding box center [583, 234] width 527 height 41
paste input "[PERSON_NAME]"
click at [440, 229] on input "GuilhermeSchwingel y [PERSON_NAME]" at bounding box center [583, 234] width 527 height 41
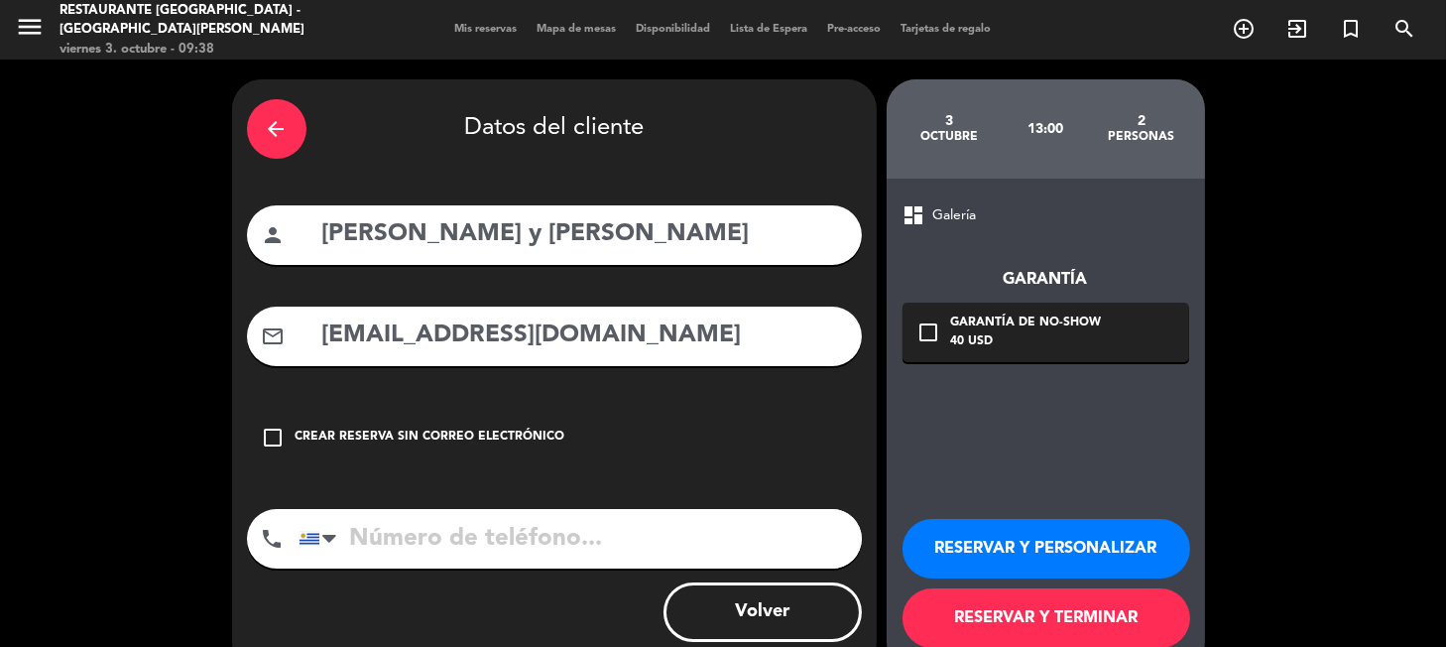
drag, startPoint x: 682, startPoint y: 226, endPoint x: 558, endPoint y: 230, distance: 124.0
click at [558, 230] on input "[PERSON_NAME] y [PERSON_NAME]" at bounding box center [583, 234] width 527 height 41
type input "[PERSON_NAME]"
click at [1057, 531] on button "RESERVAR Y PERSONALIZAR" at bounding box center [1046, 548] width 288 height 59
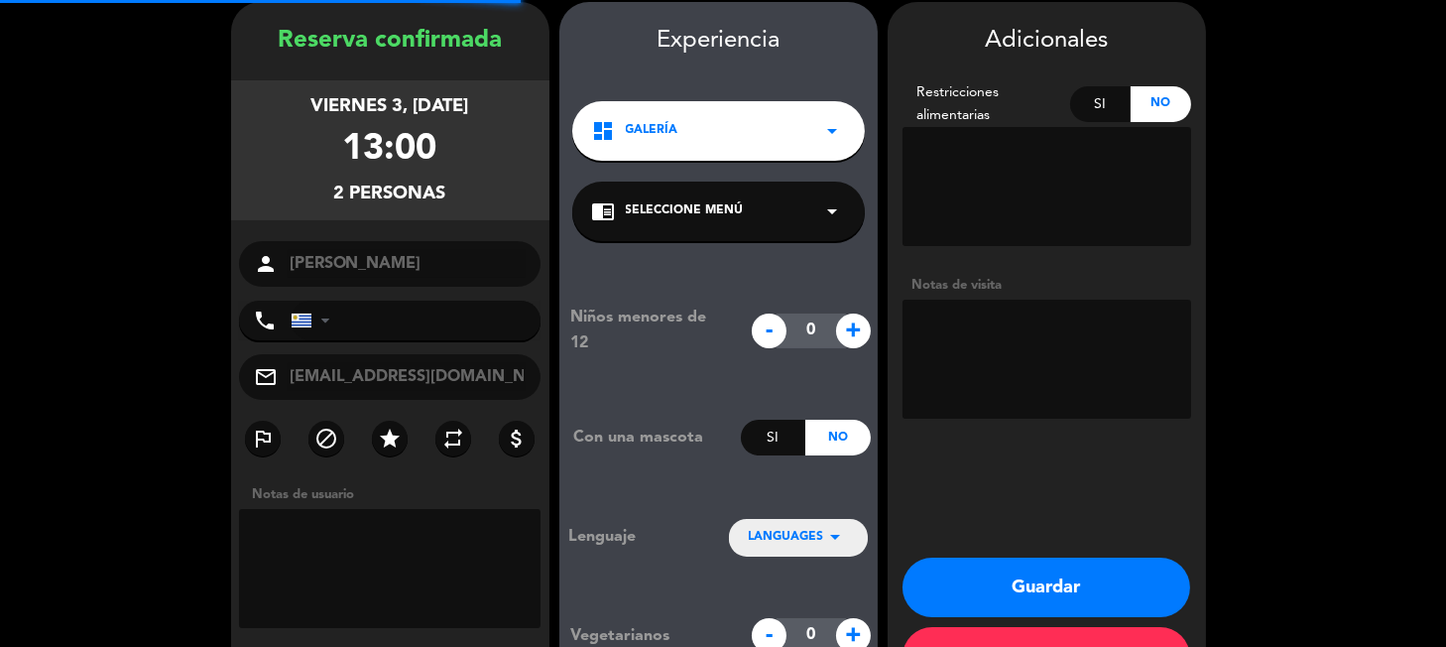
scroll to position [79, 0]
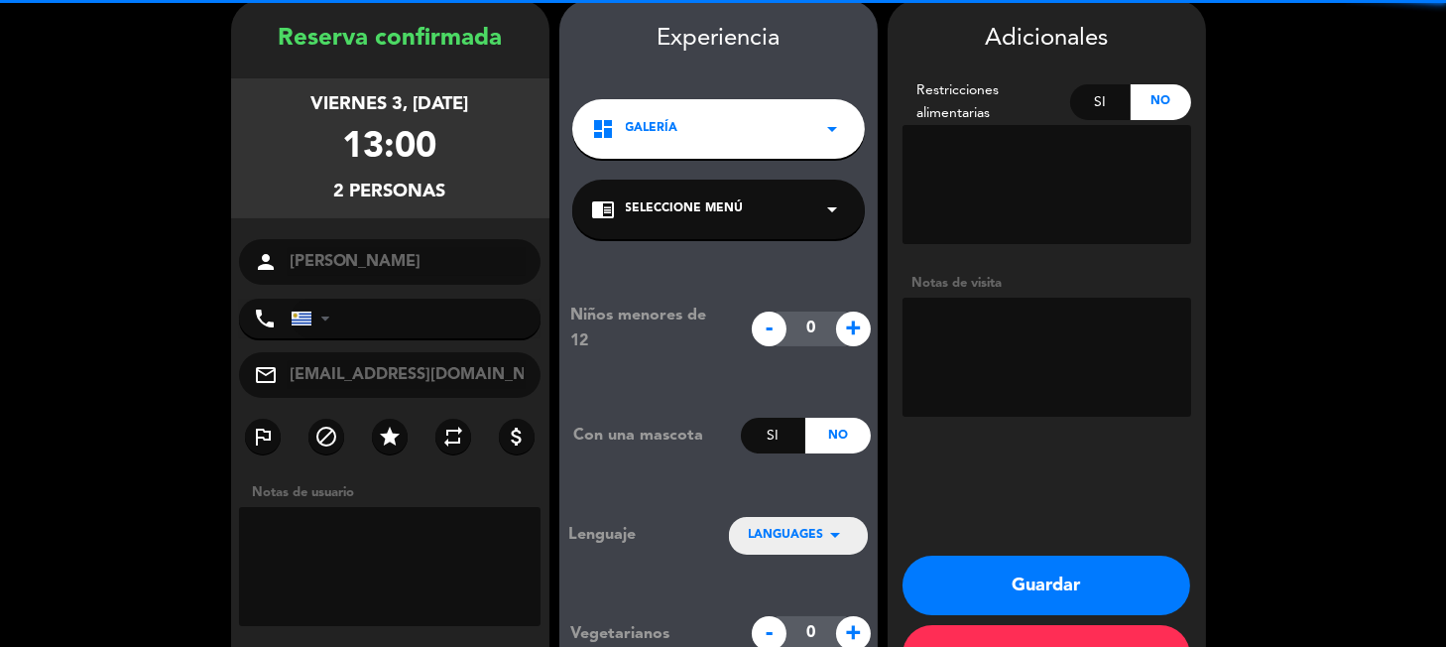
click at [370, 536] on textarea at bounding box center [390, 566] width 302 height 119
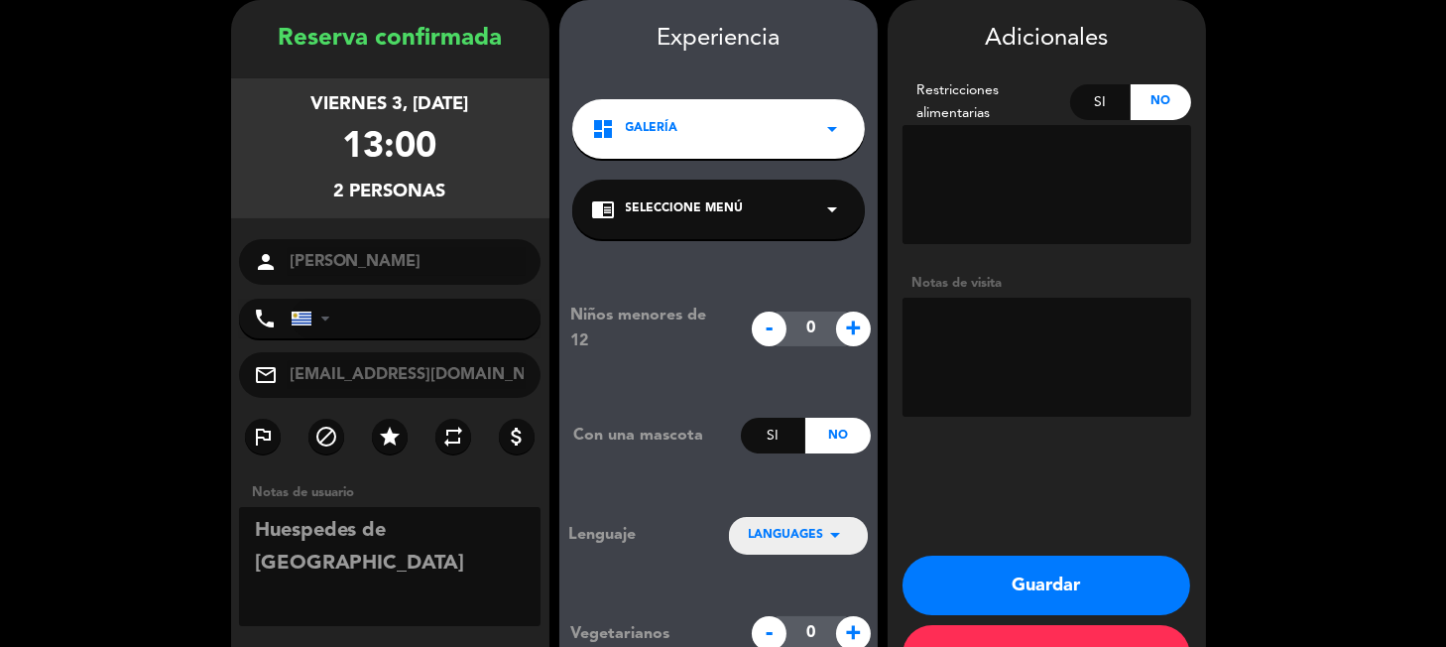
type textarea "Huespedes de [GEOGRAPHIC_DATA]"
click at [1020, 596] on button "Guardar" at bounding box center [1046, 584] width 288 height 59
